Goal: Navigation & Orientation: Find specific page/section

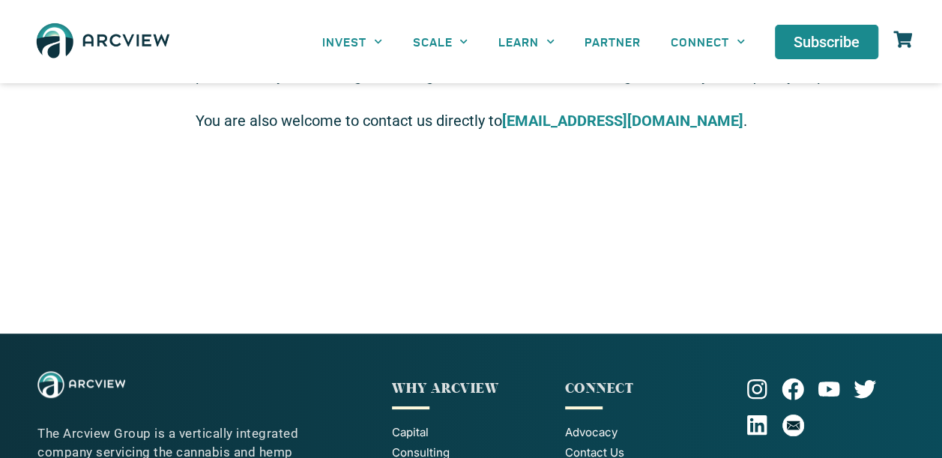
scroll to position [148, 0]
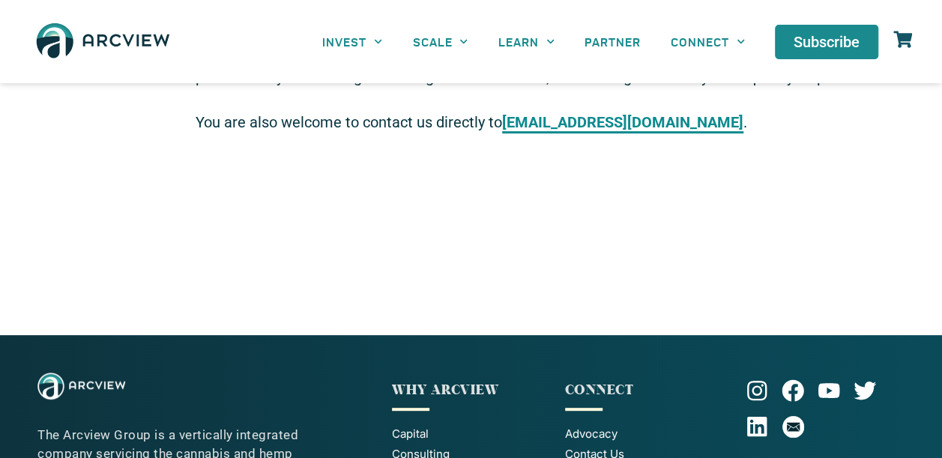
click at [589, 122] on strong "[EMAIL_ADDRESS][DOMAIN_NAME]" at bounding box center [622, 122] width 241 height 18
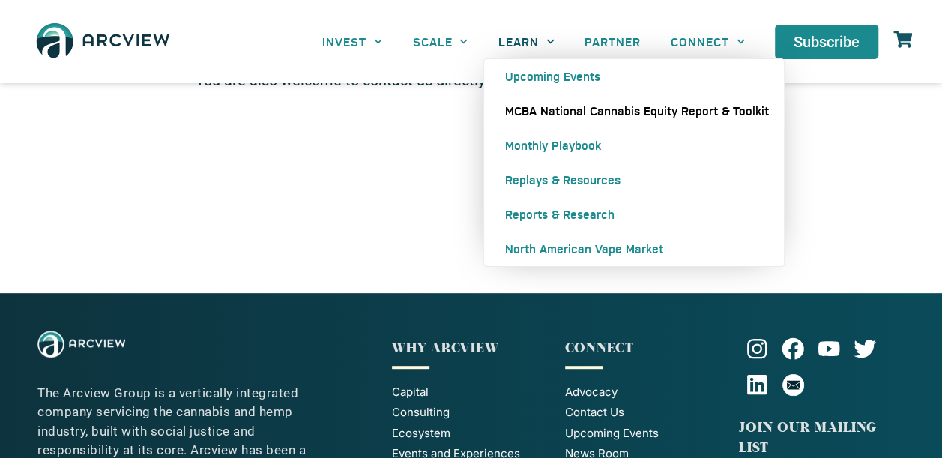
scroll to position [223, 0]
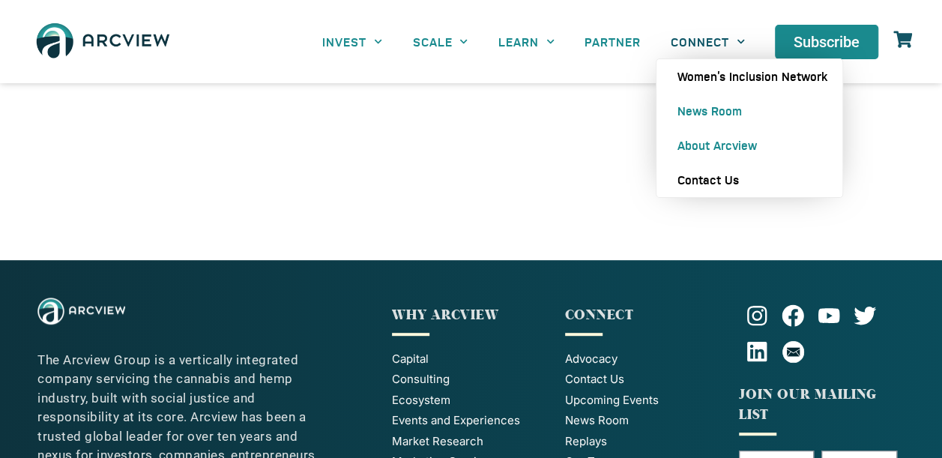
click at [709, 76] on link "Women’s Inclusion Network" at bounding box center [749, 76] width 186 height 34
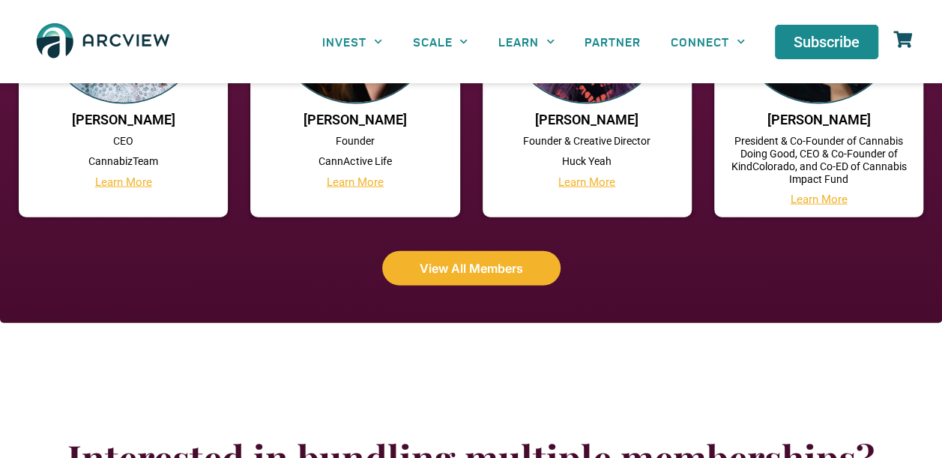
scroll to position [1573, 0]
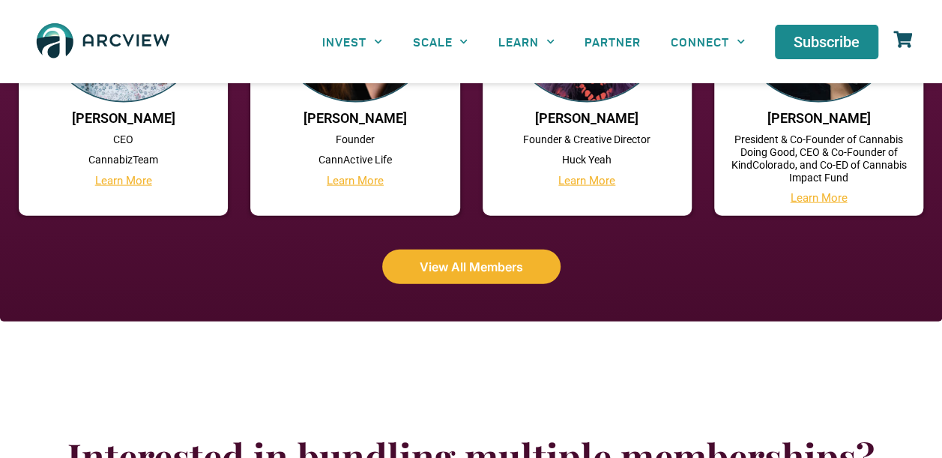
click at [441, 264] on span "View All Members" at bounding box center [470, 267] width 103 height 12
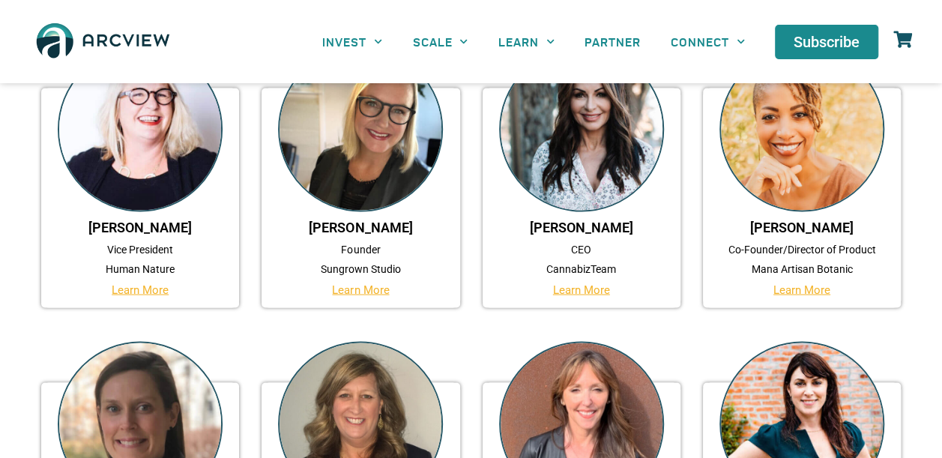
scroll to position [1348, 0]
